Goal: Register for event/course: Sign up to attend an event or enroll in a course

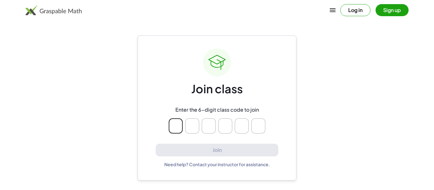
click at [388, 11] on button "Sign up" at bounding box center [392, 10] width 33 height 12
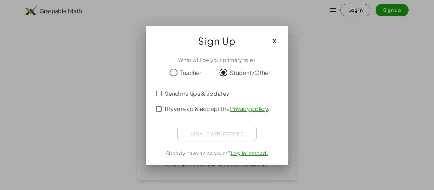
click at [230, 137] on div "Sign up with Google Sign in with Google Sign in with Google. Opens in new tab" at bounding box center [216, 134] width 79 height 14
click at [274, 45] on button "button" at bounding box center [274, 40] width 15 height 15
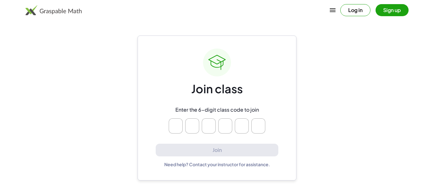
click at [348, 116] on main "Join class Enter the 6-digit class code to join Join Need help? Contact your in…" at bounding box center [217, 95] width 434 height 190
click at [182, 126] on input "Please enter OTP character 1" at bounding box center [176, 126] width 14 height 15
type input "*"
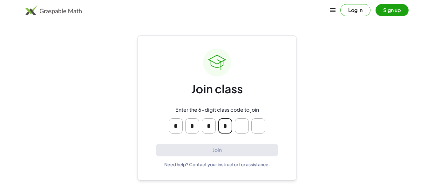
type input "*"
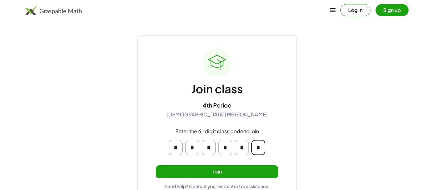
type input "*"
click at [196, 169] on button "Join" at bounding box center [217, 172] width 123 height 13
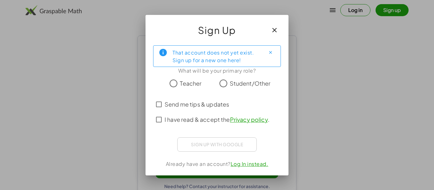
click at [235, 85] on span "Student/Other" at bounding box center [250, 83] width 41 height 9
click at [214, 115] on label "I have read & accept the Privacy policy ." at bounding box center [217, 119] width 105 height 15
